Goal: Transaction & Acquisition: Purchase product/service

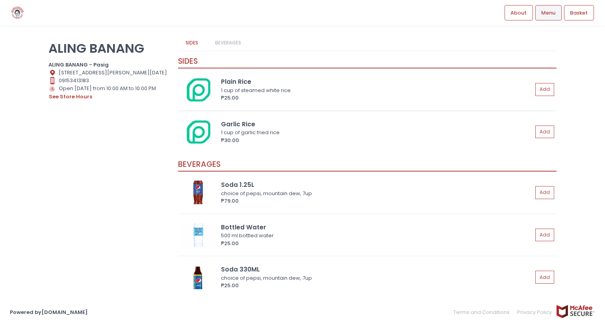
scroll to position [2, 0]
click at [518, 9] on span "About" at bounding box center [518, 13] width 16 height 8
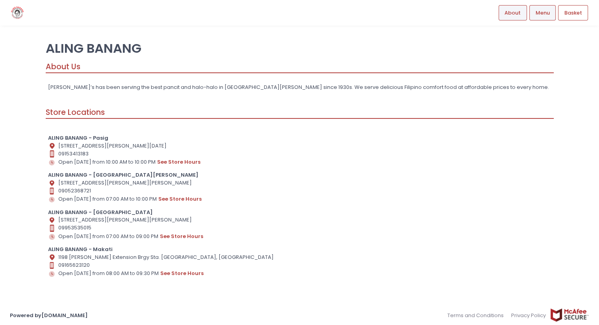
click at [540, 13] on span "Menu" at bounding box center [542, 13] width 14 height 8
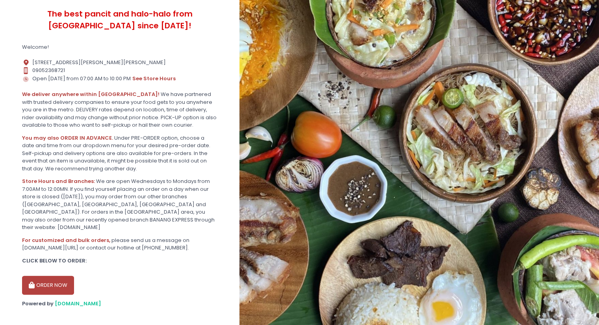
scroll to position [131, 0]
click at [50, 279] on button "ORDER NOW" at bounding box center [48, 284] width 52 height 19
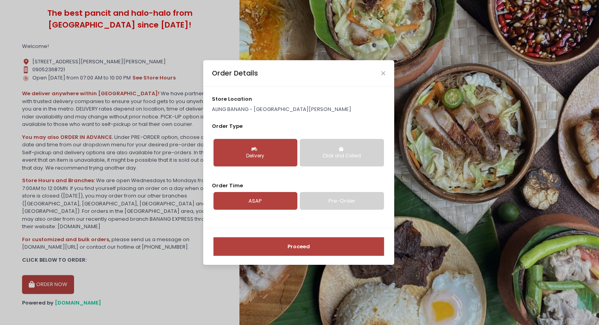
click at [261, 150] on button "Delivery" at bounding box center [255, 153] width 84 height 28
click at [294, 248] on button "Proceed" at bounding box center [298, 246] width 170 height 19
